Goal: Information Seeking & Learning: Find specific fact

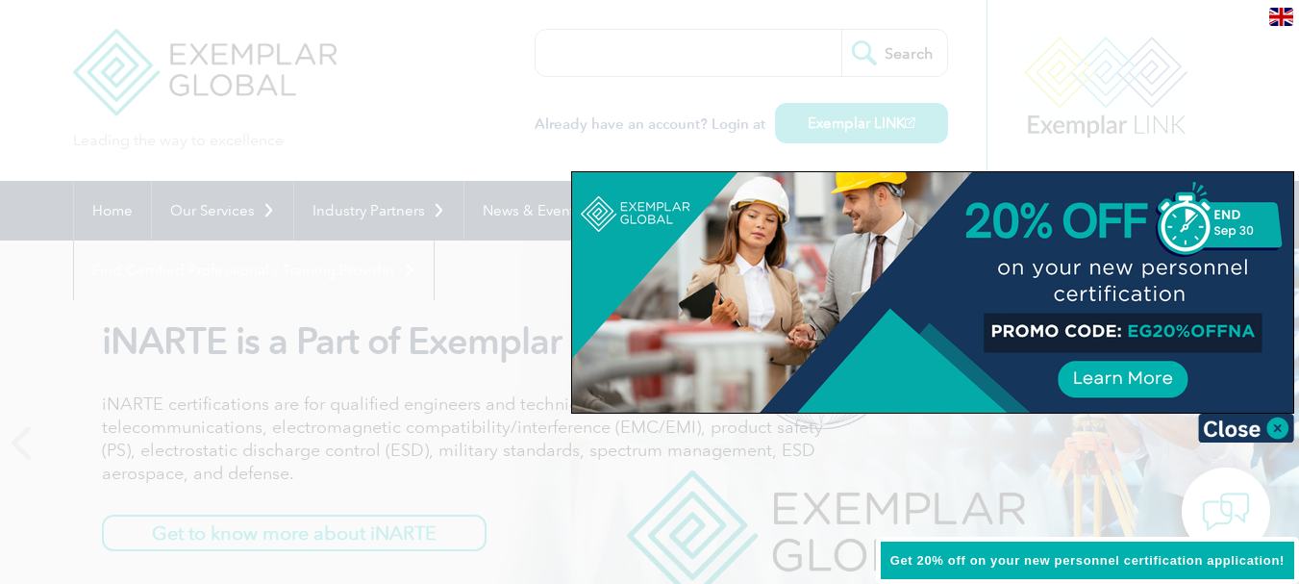
click at [74, 134] on div at bounding box center [649, 292] width 1299 height 584
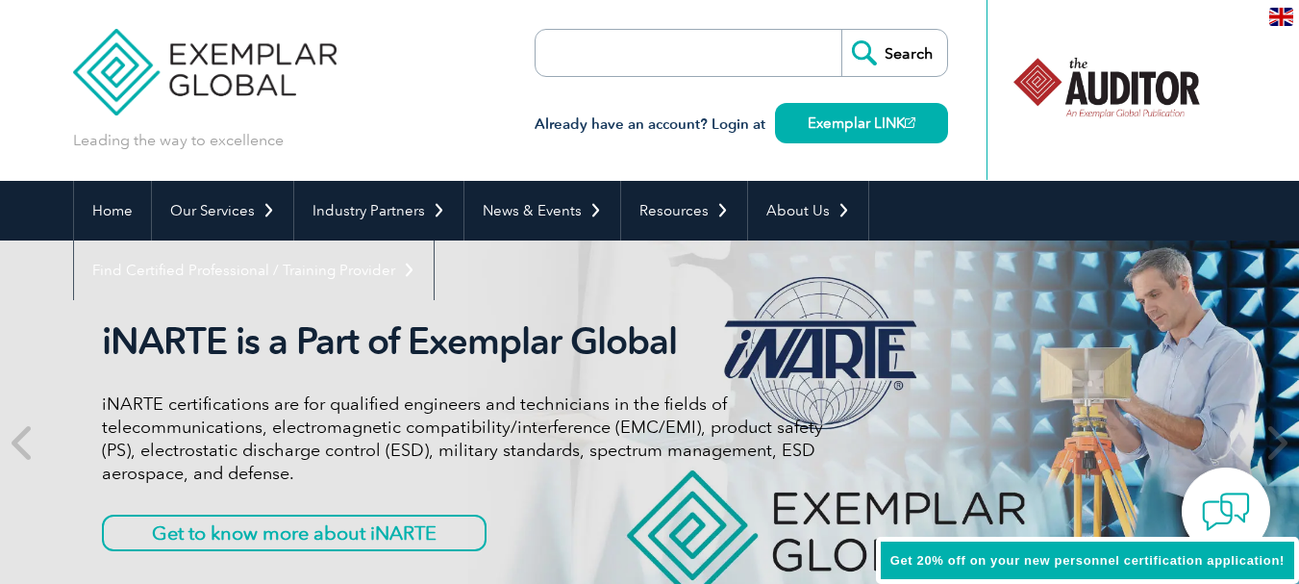
click at [613, 60] on input "search" at bounding box center [646, 53] width 202 height 46
paste input "FQC-2022-404036"
type input "FQC-2022-404036"
click at [902, 51] on input "Search" at bounding box center [894, 53] width 106 height 46
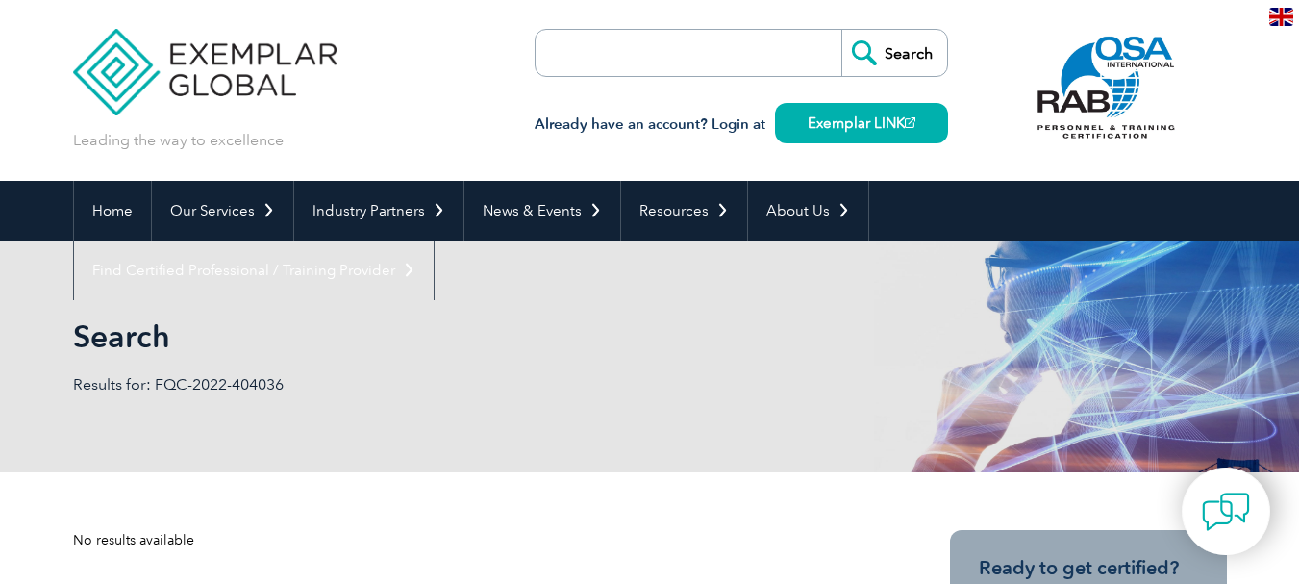
click at [599, 56] on input "search" at bounding box center [646, 53] width 202 height 46
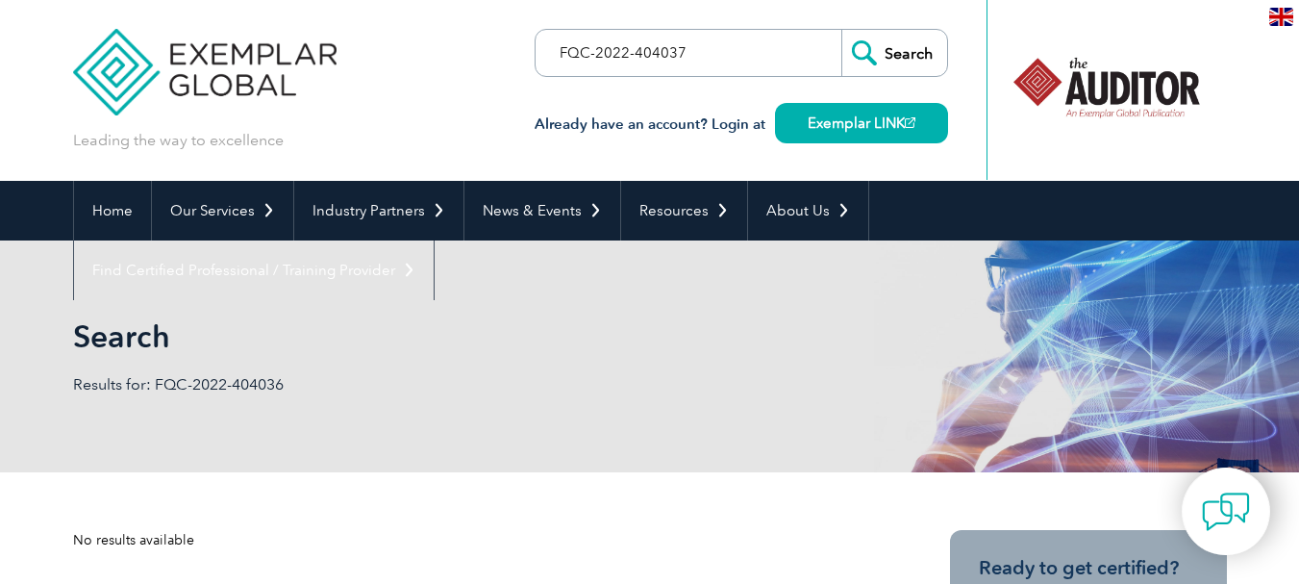
type input "FQC-2022-404037"
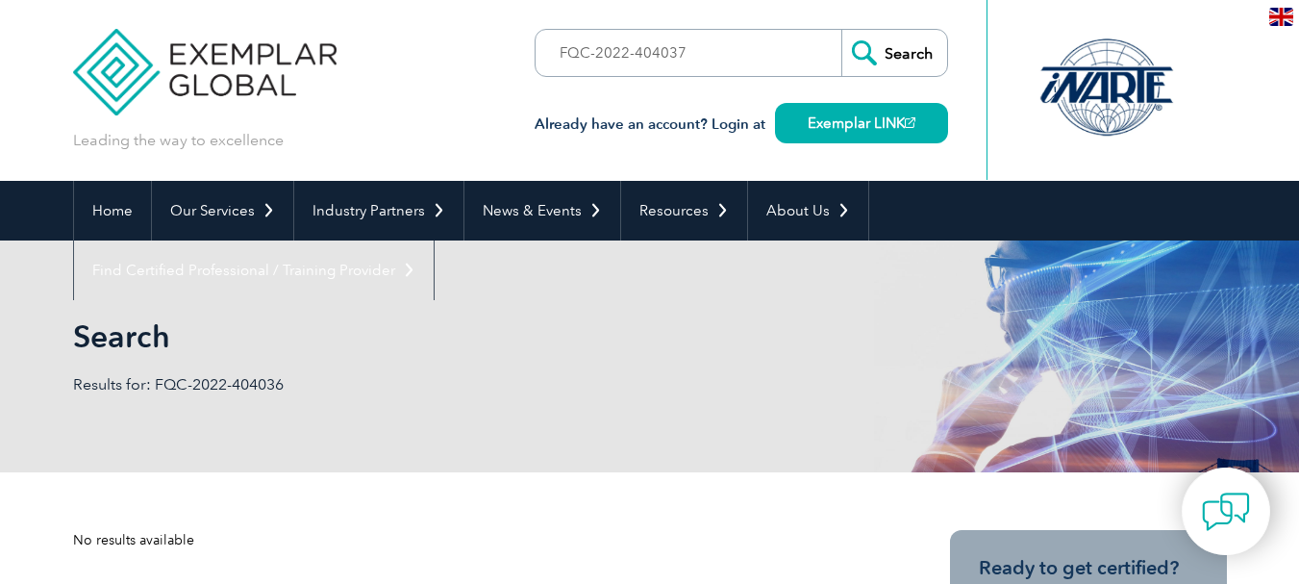
click at [907, 55] on input "Search" at bounding box center [894, 53] width 106 height 46
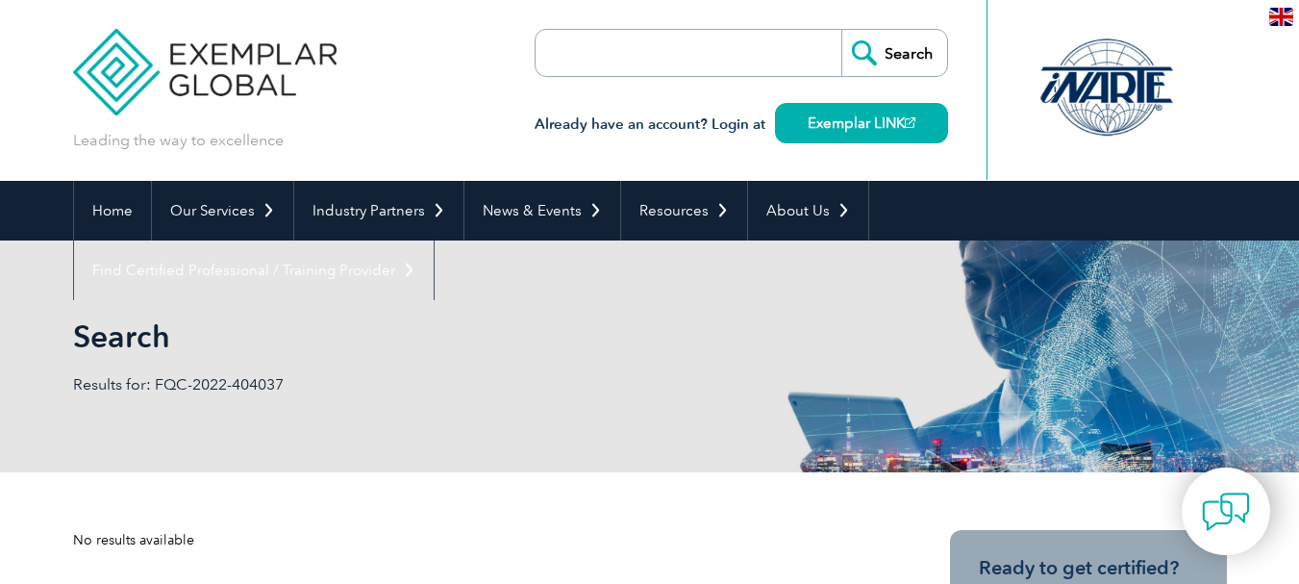
click at [683, 49] on input "search" at bounding box center [646, 53] width 202 height 46
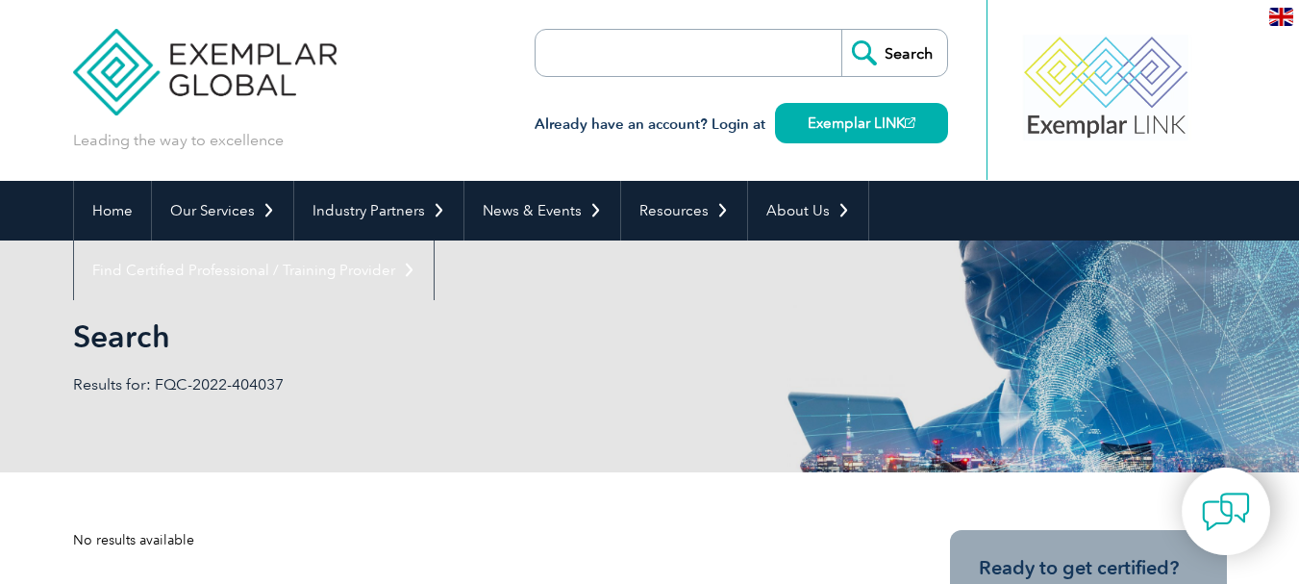
paste input "FQC-2022-404036"
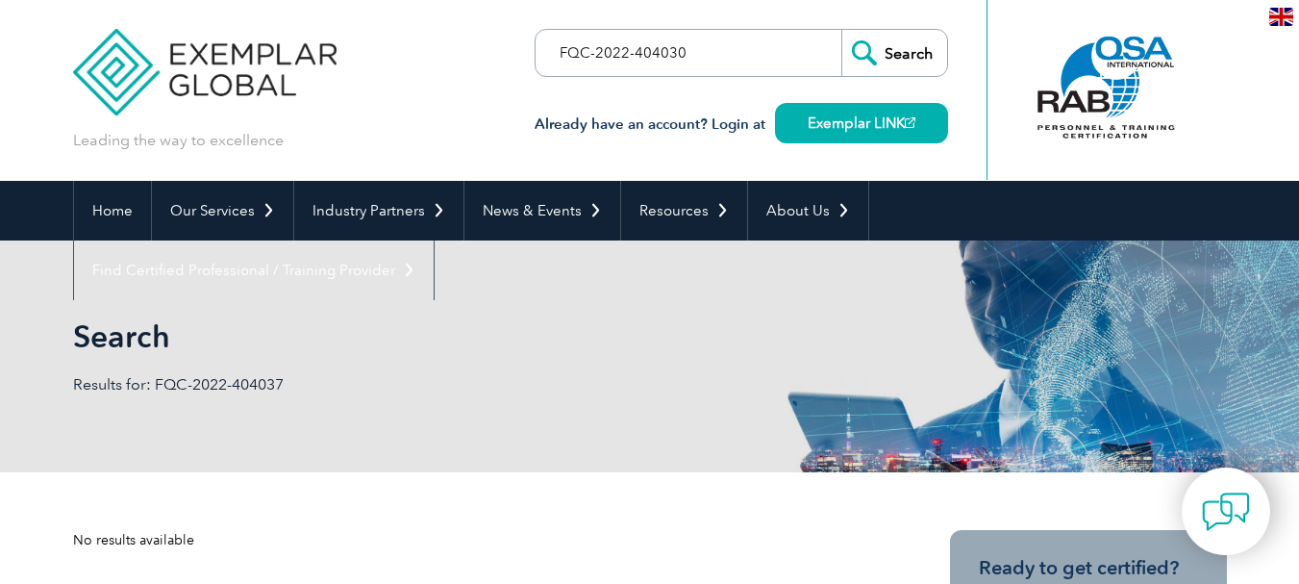
type input "FQC-2022-404030"
click at [908, 57] on input "Search" at bounding box center [894, 53] width 106 height 46
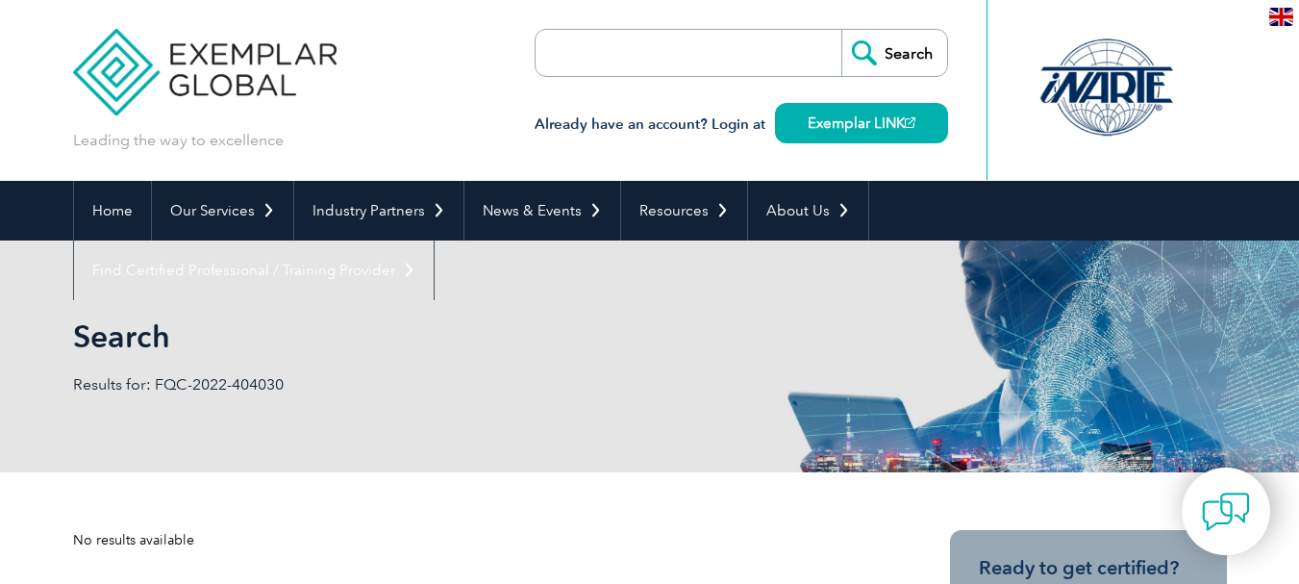
click at [644, 48] on input "search" at bounding box center [646, 53] width 202 height 46
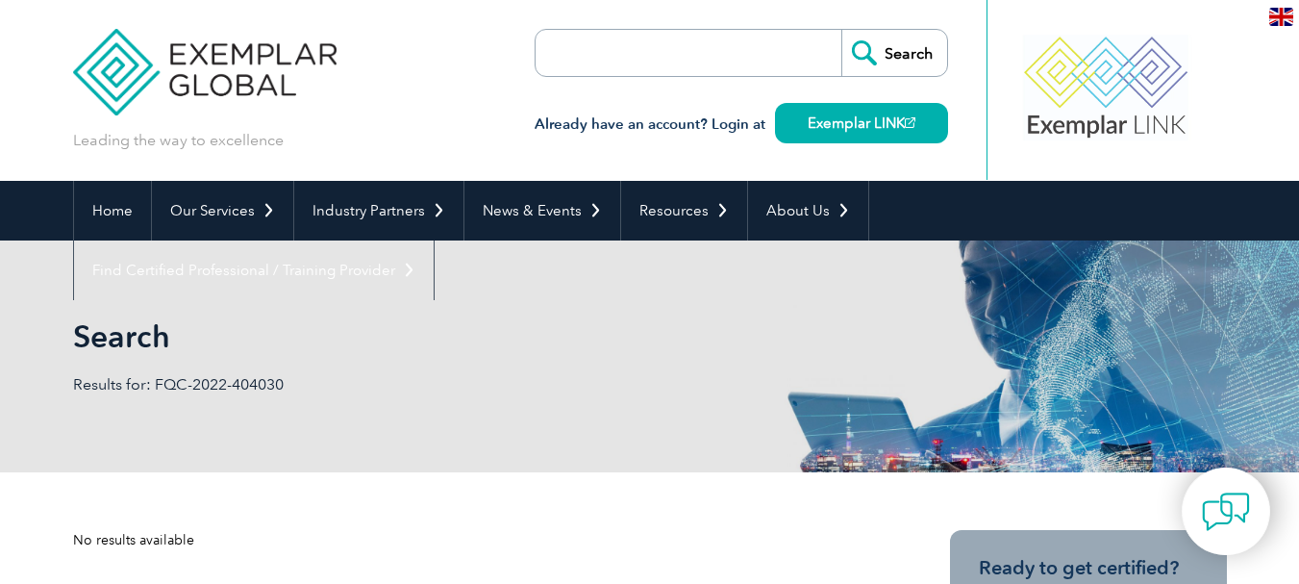
type input "FQC-2022-404036"
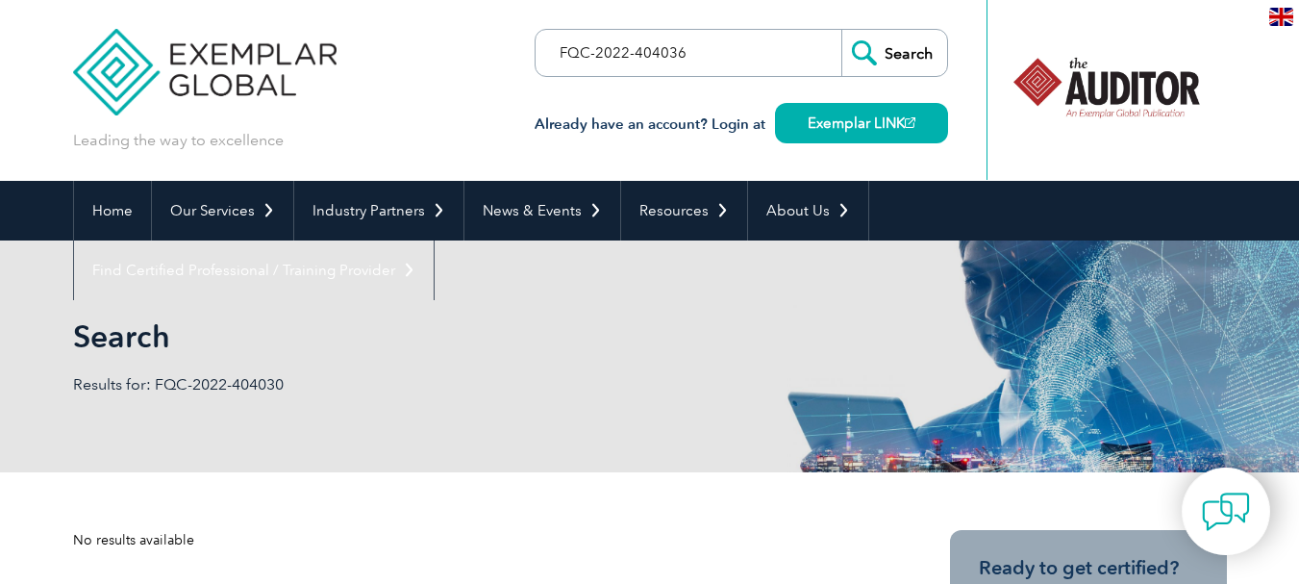
scroll to position [96, 0]
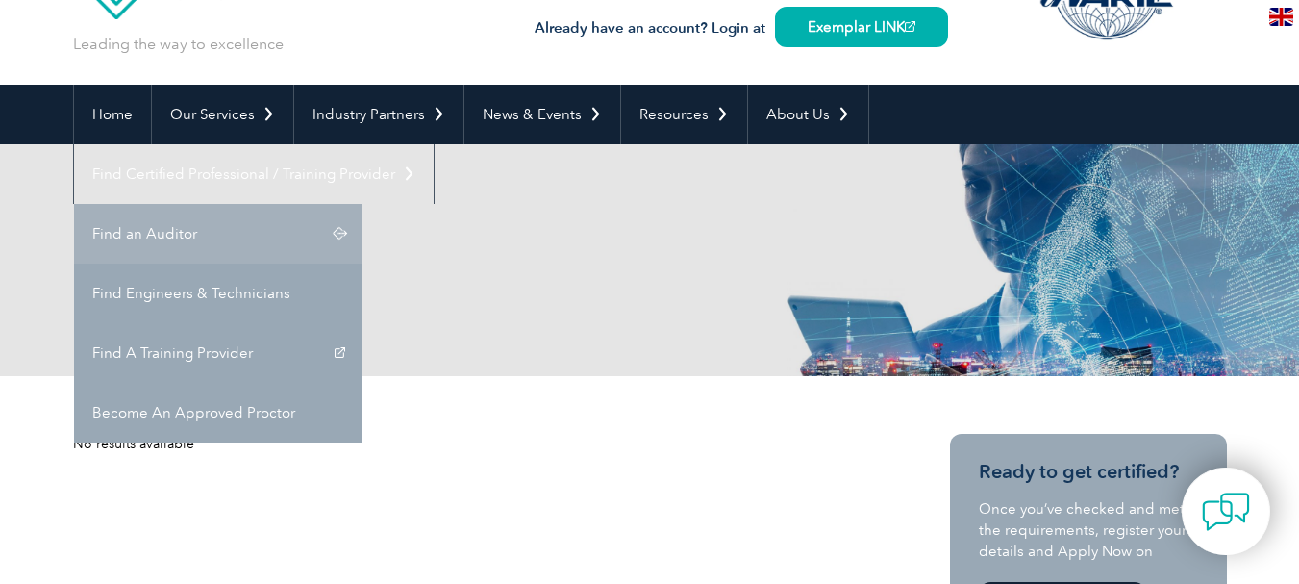
click at [363, 204] on link "Find an Auditor" at bounding box center [218, 234] width 288 height 60
